Goal: Navigation & Orientation: Find specific page/section

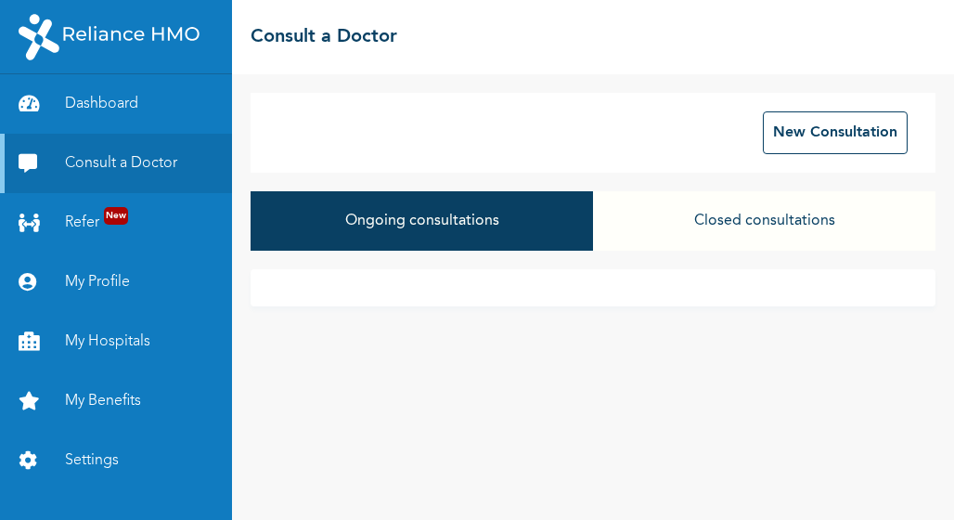
click at [466, 226] on button "Ongoing consultations" at bounding box center [422, 220] width 342 height 59
click at [741, 216] on button "Closed consultations" at bounding box center [764, 220] width 342 height 59
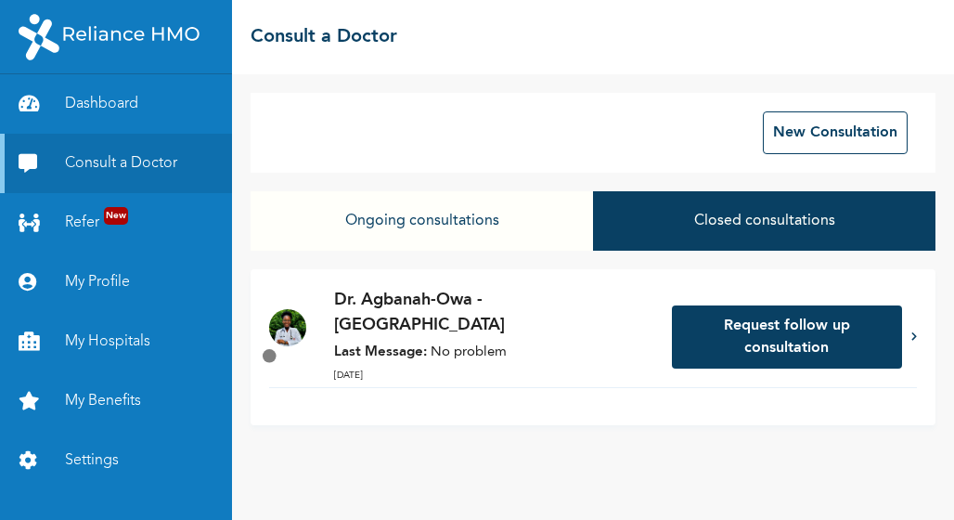
click at [466, 342] on p "Last Message: No problem" at bounding box center [493, 352] width 319 height 21
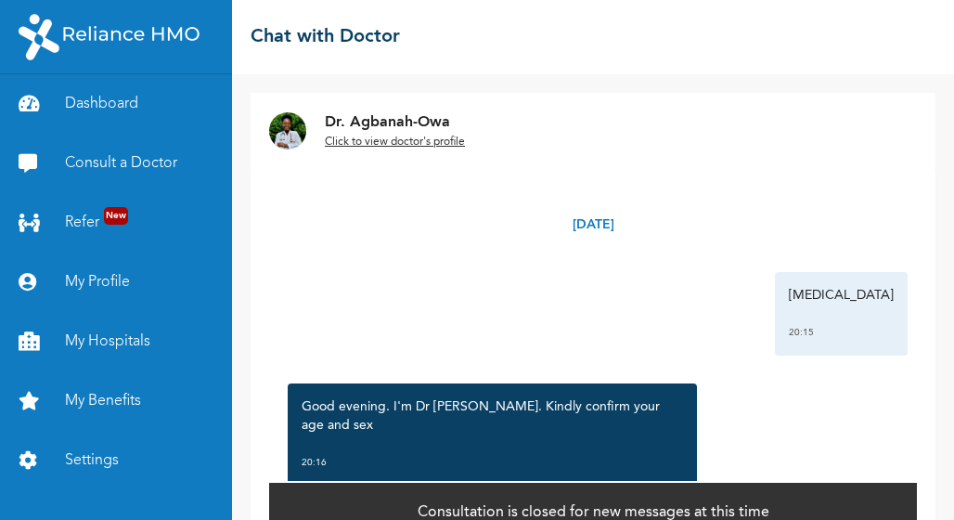
click at [398, 141] on u "Click to view doctor's profile" at bounding box center [395, 141] width 140 height 11
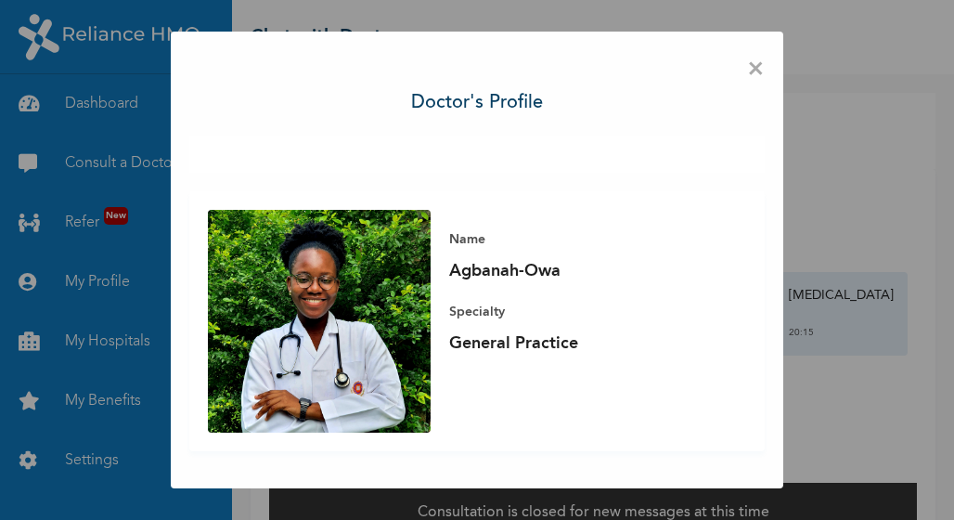
click at [753, 70] on span "×" at bounding box center [756, 69] width 18 height 39
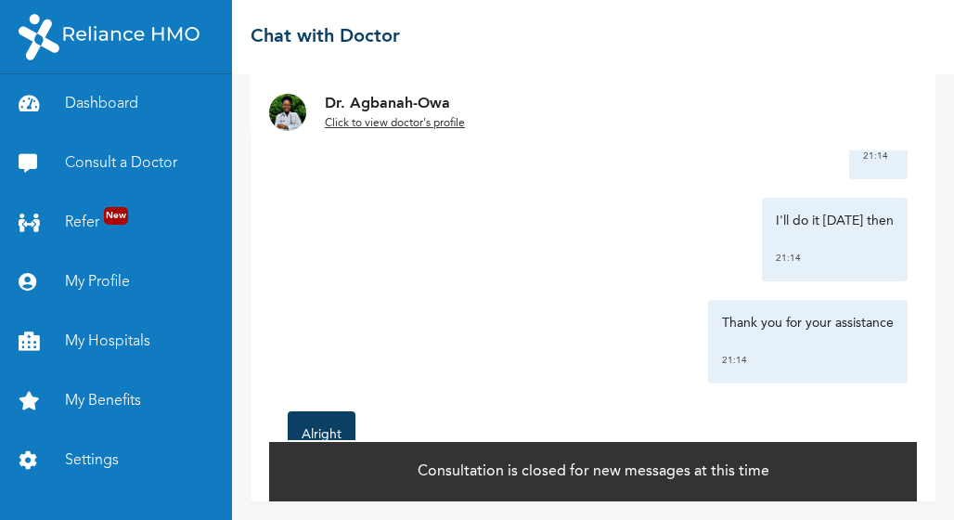
scroll to position [2492, 0]
click at [117, 101] on link "Dashboard" at bounding box center [116, 103] width 232 height 59
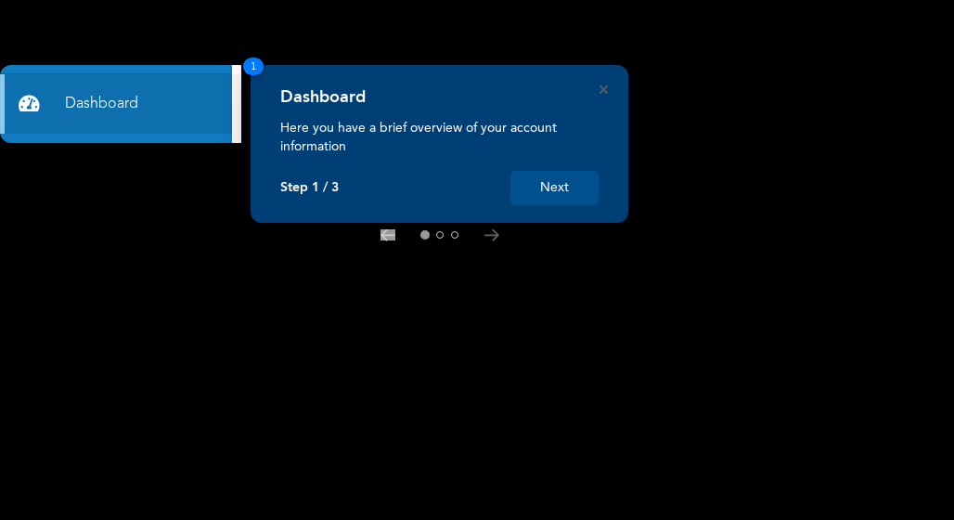
click at [561, 186] on button "Next" at bounding box center [554, 188] width 88 height 34
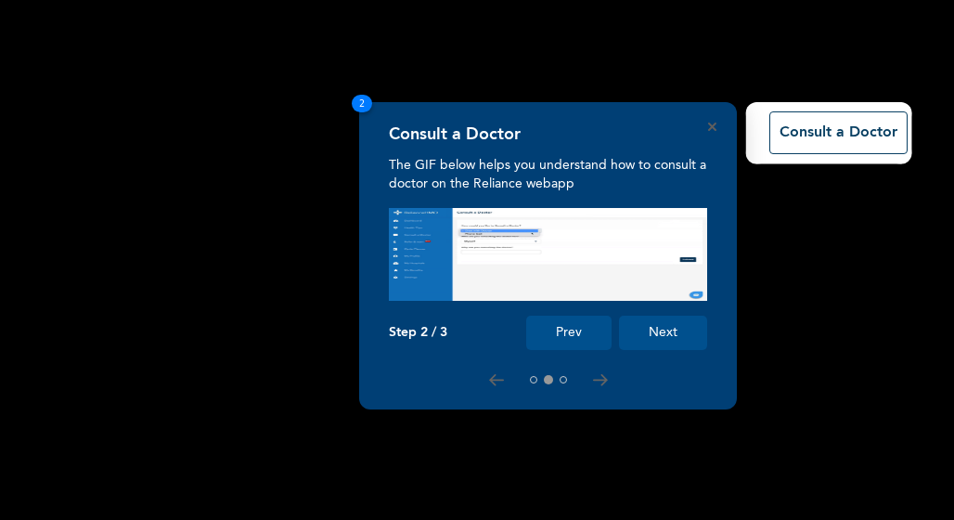
click at [661, 330] on button "Next" at bounding box center [663, 333] width 88 height 34
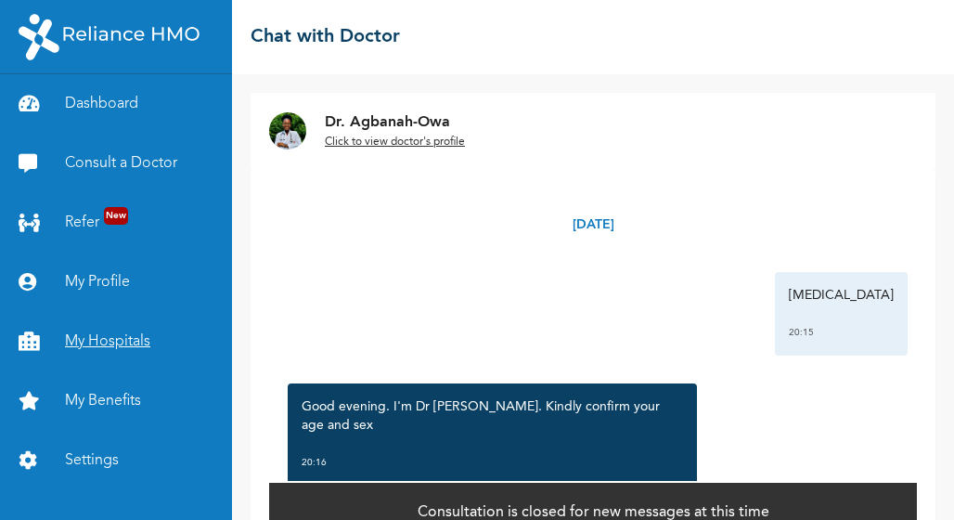
scroll to position [41, 0]
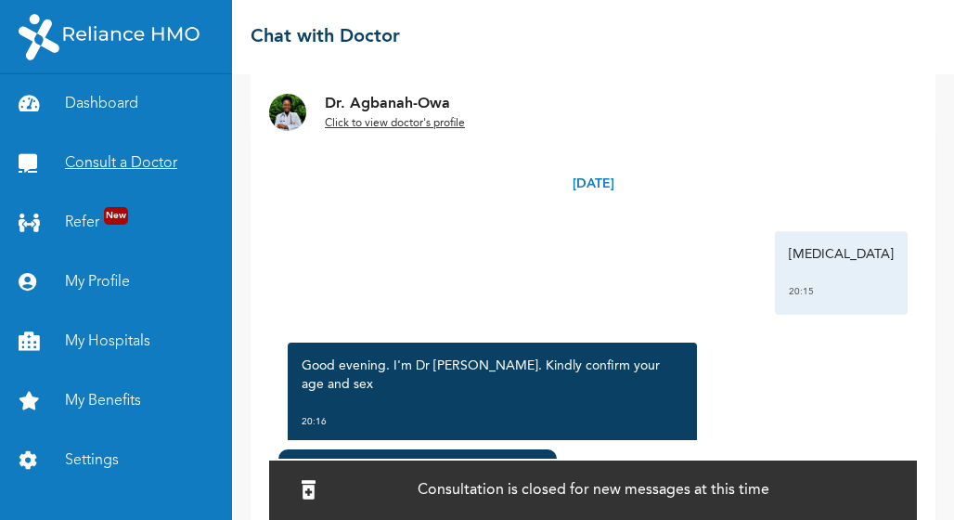
click at [144, 163] on link "Consult a Doctor" at bounding box center [116, 163] width 232 height 59
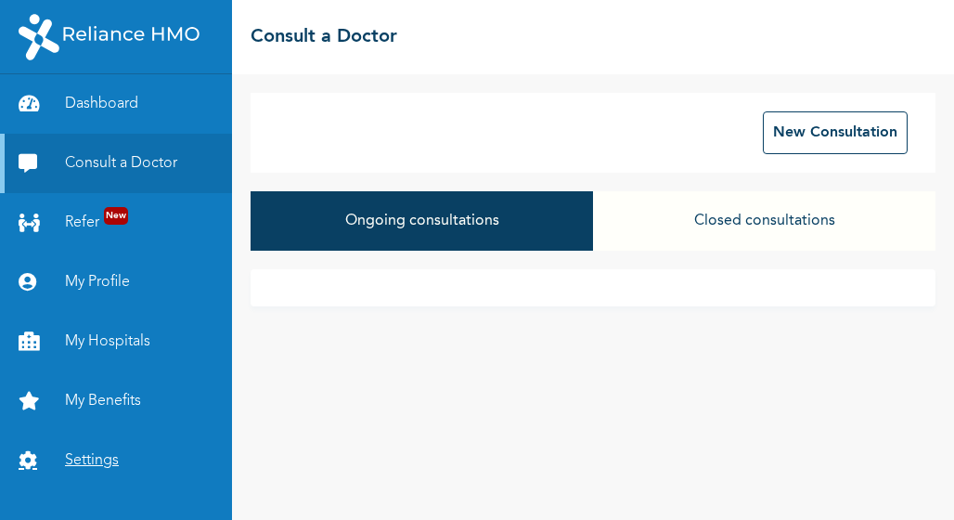
click at [105, 459] on link "Settings" at bounding box center [116, 460] width 232 height 59
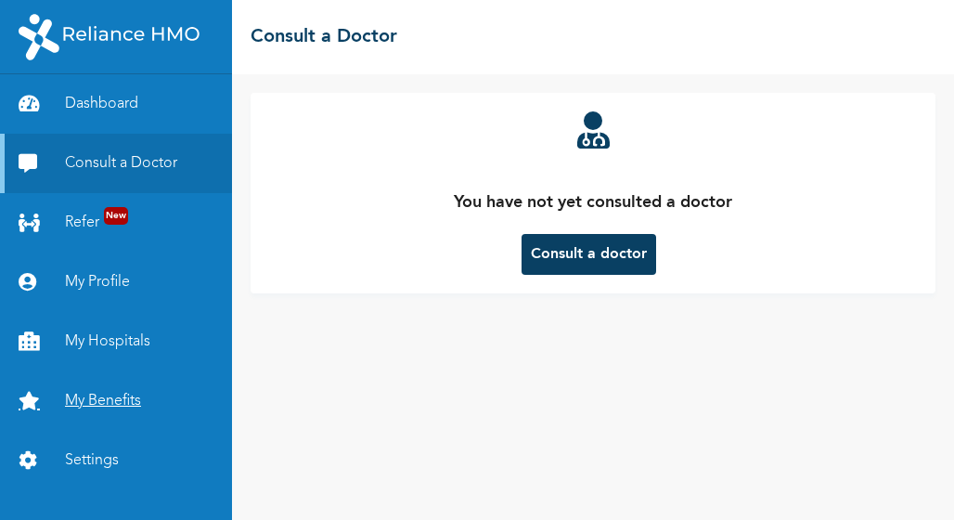
click at [121, 400] on link "My Benefits" at bounding box center [116, 400] width 232 height 59
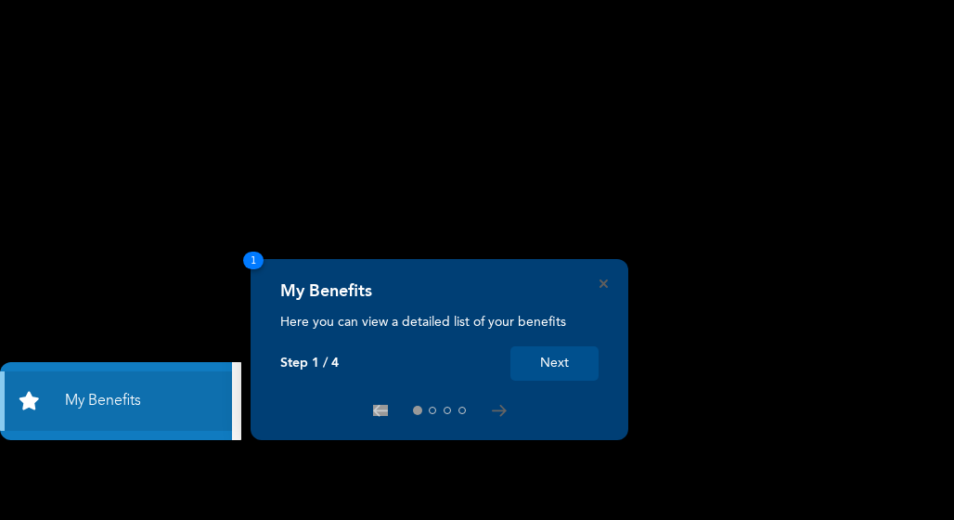
click at [548, 356] on button "Next" at bounding box center [554, 363] width 88 height 34
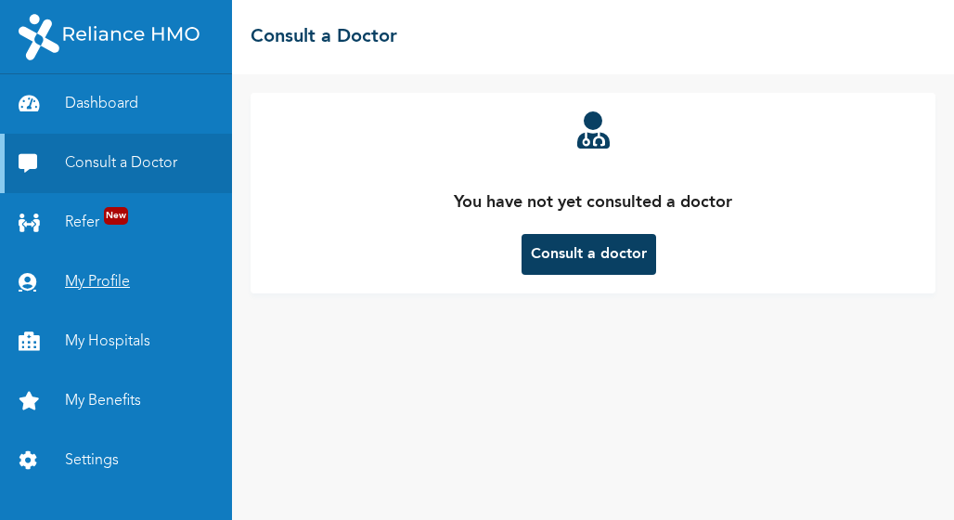
click at [108, 283] on link "My Profile" at bounding box center [116, 281] width 232 height 59
click at [114, 282] on link "My Profile" at bounding box center [116, 281] width 232 height 59
